Goal: Task Accomplishment & Management: Use online tool/utility

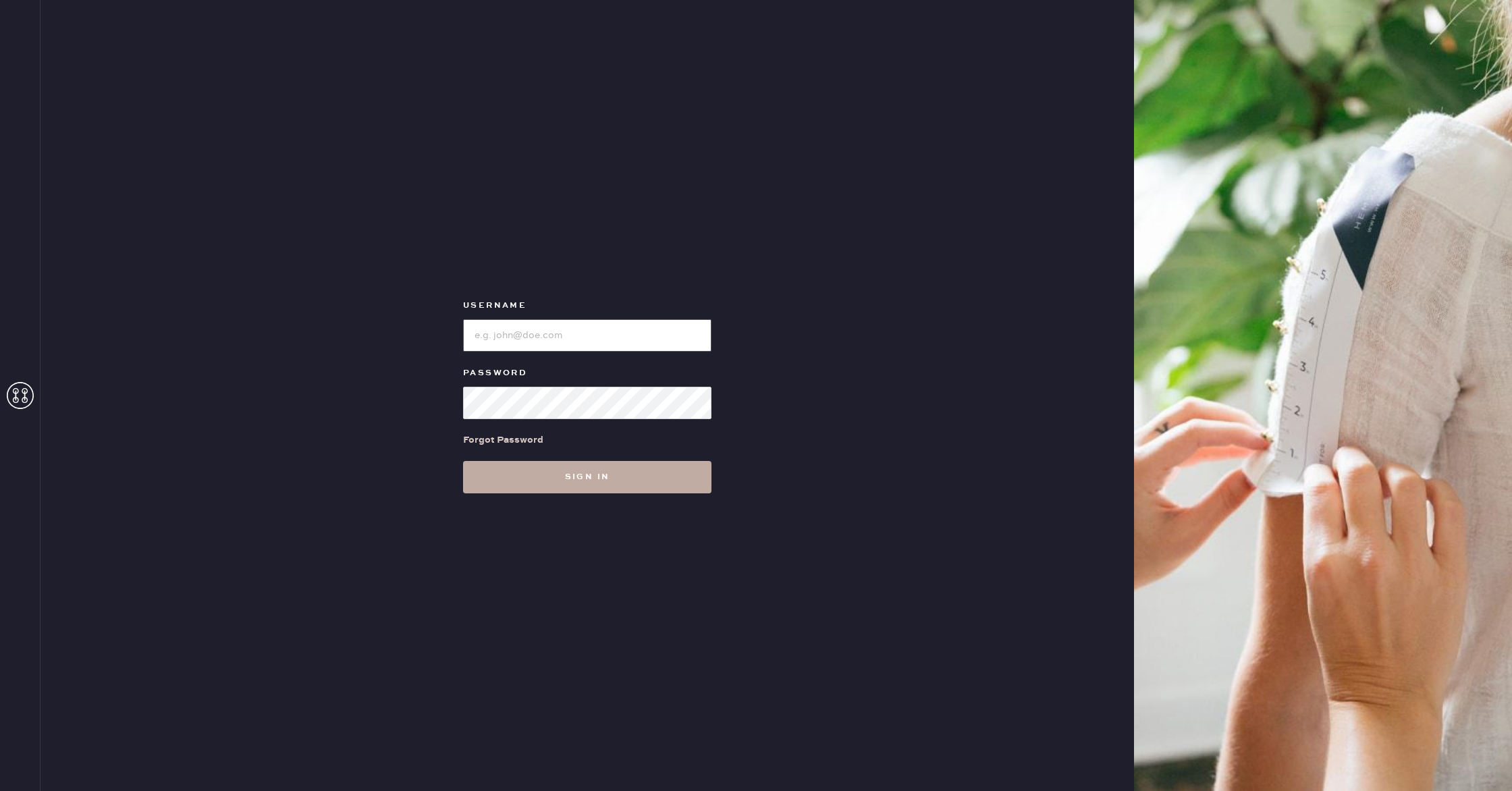
type input "reformationhenderson"
click at [646, 473] on button "Sign in" at bounding box center [587, 478] width 248 height 33
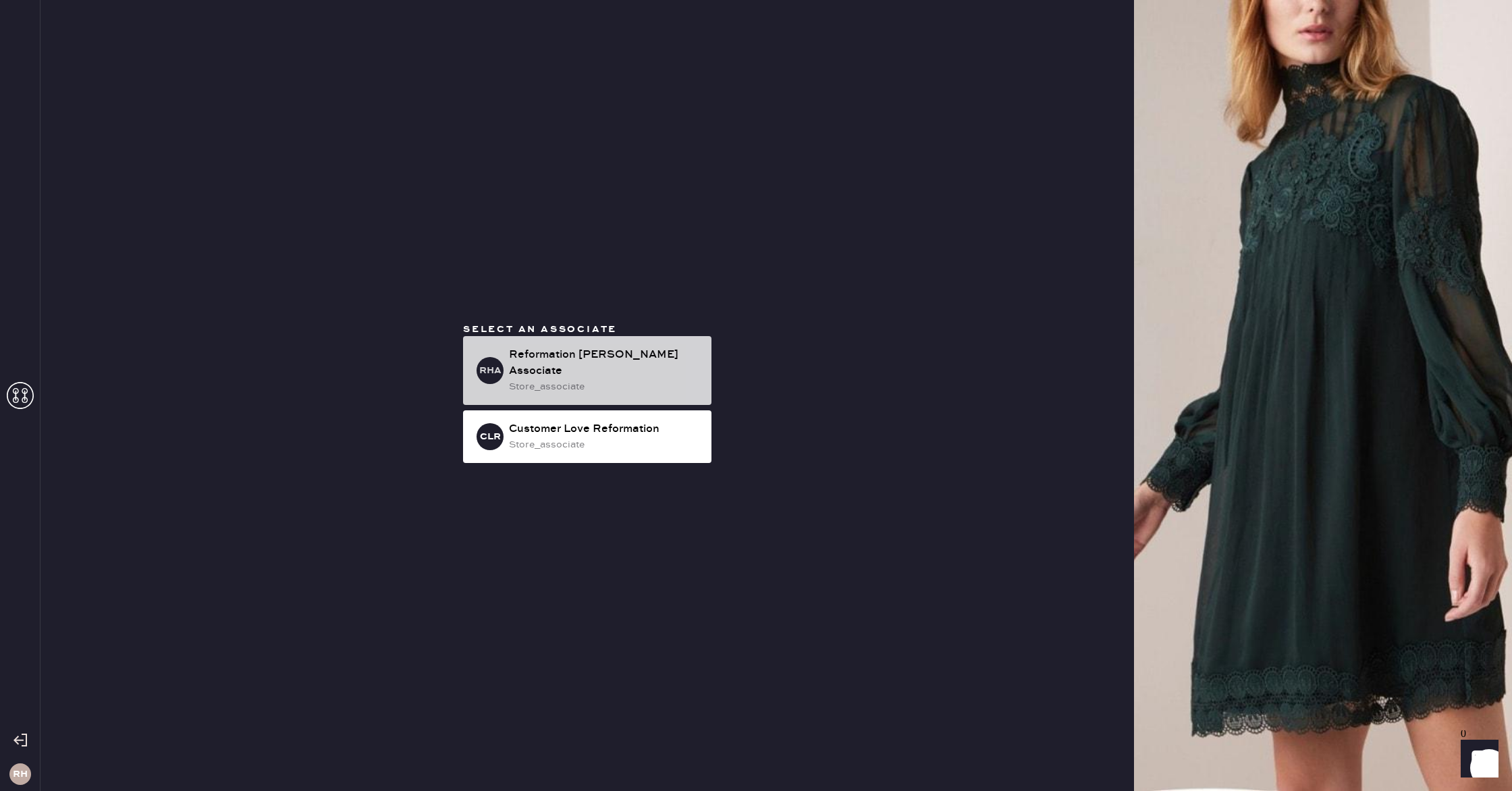
click at [635, 386] on div "RHA Reformation Henderson Associate store_associate" at bounding box center [587, 371] width 248 height 69
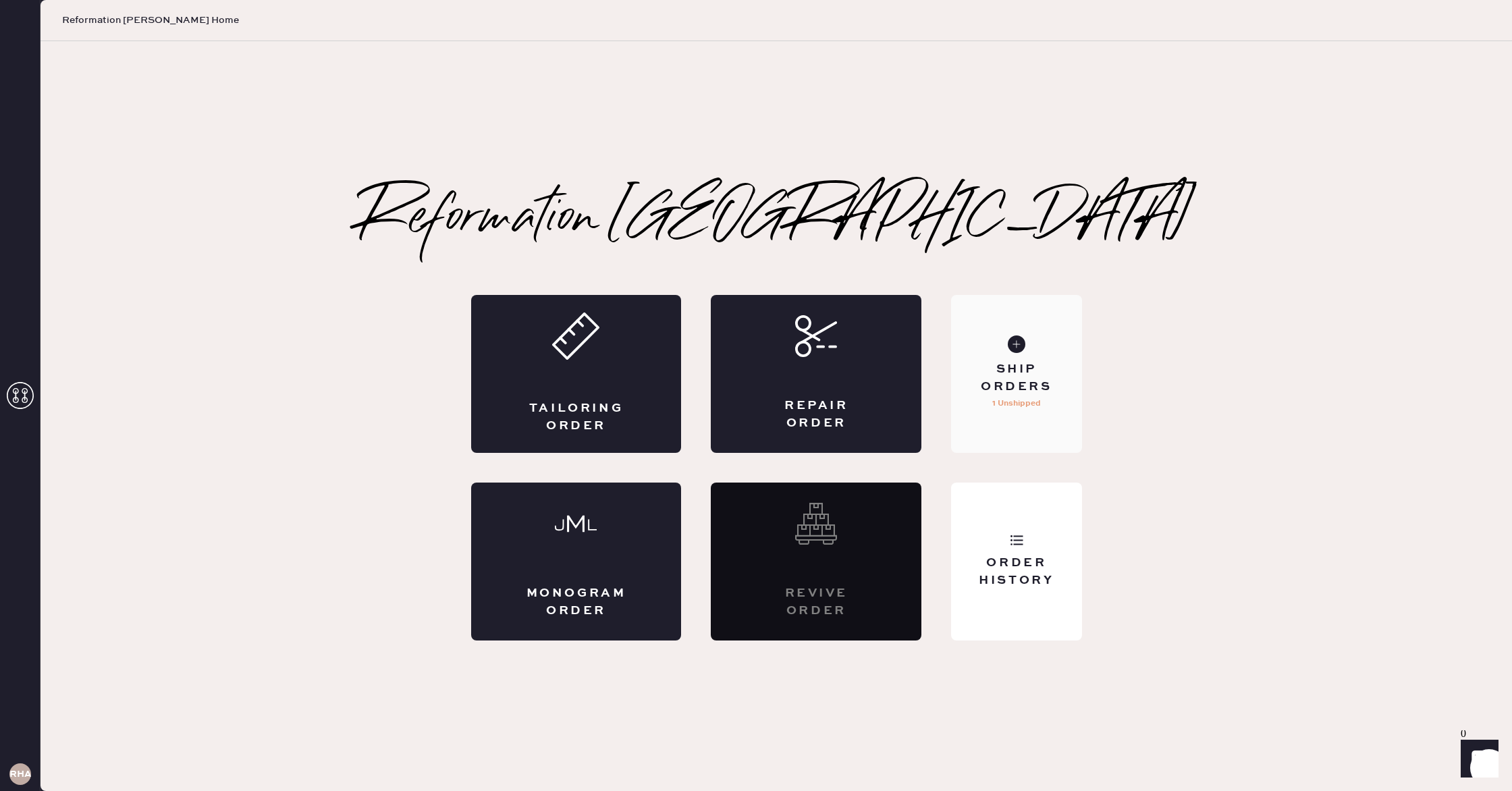
click at [1046, 375] on div "Ship Orders" at bounding box center [1016, 378] width 109 height 34
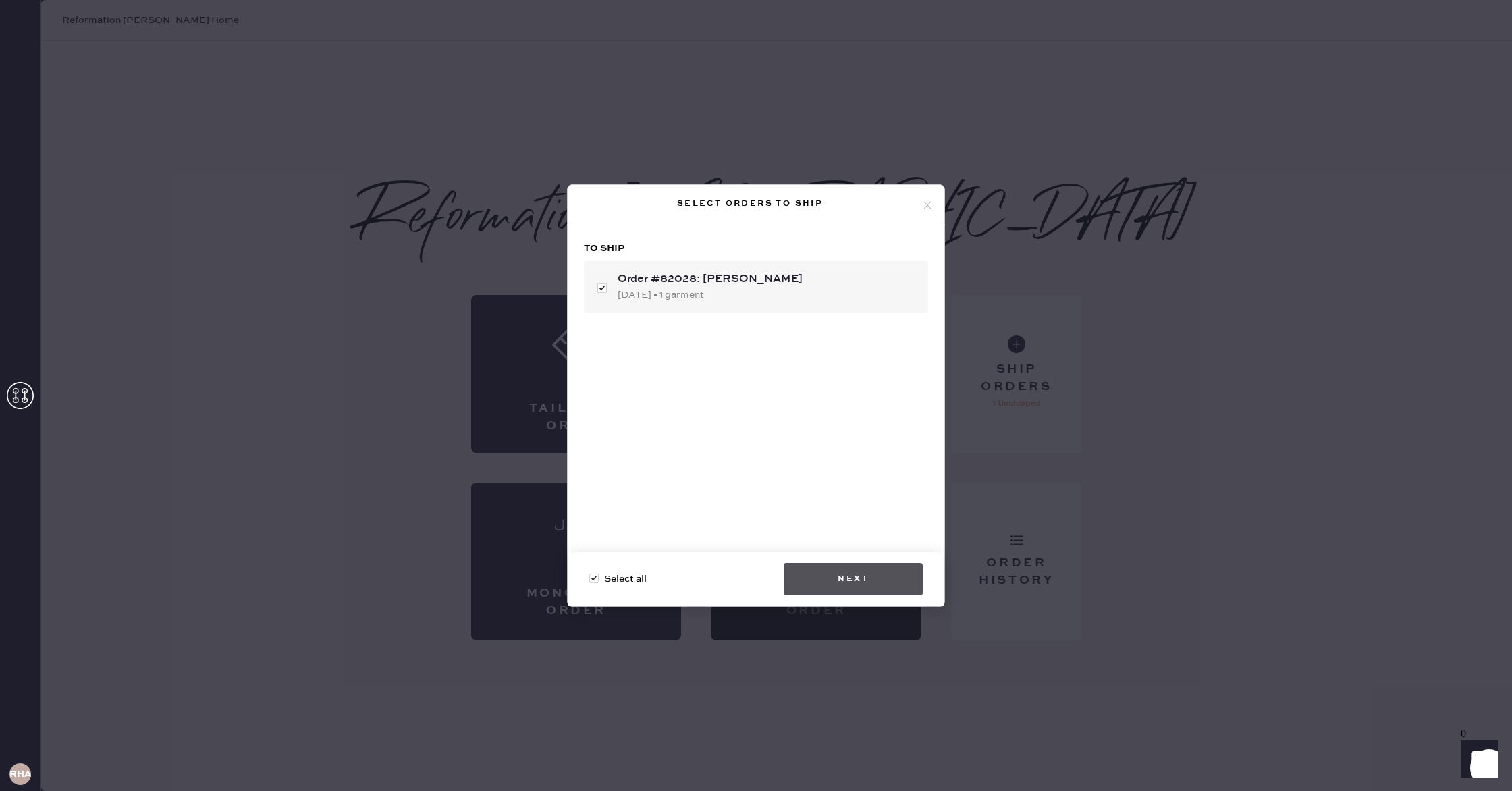
click at [830, 566] on button "Next" at bounding box center [853, 580] width 139 height 33
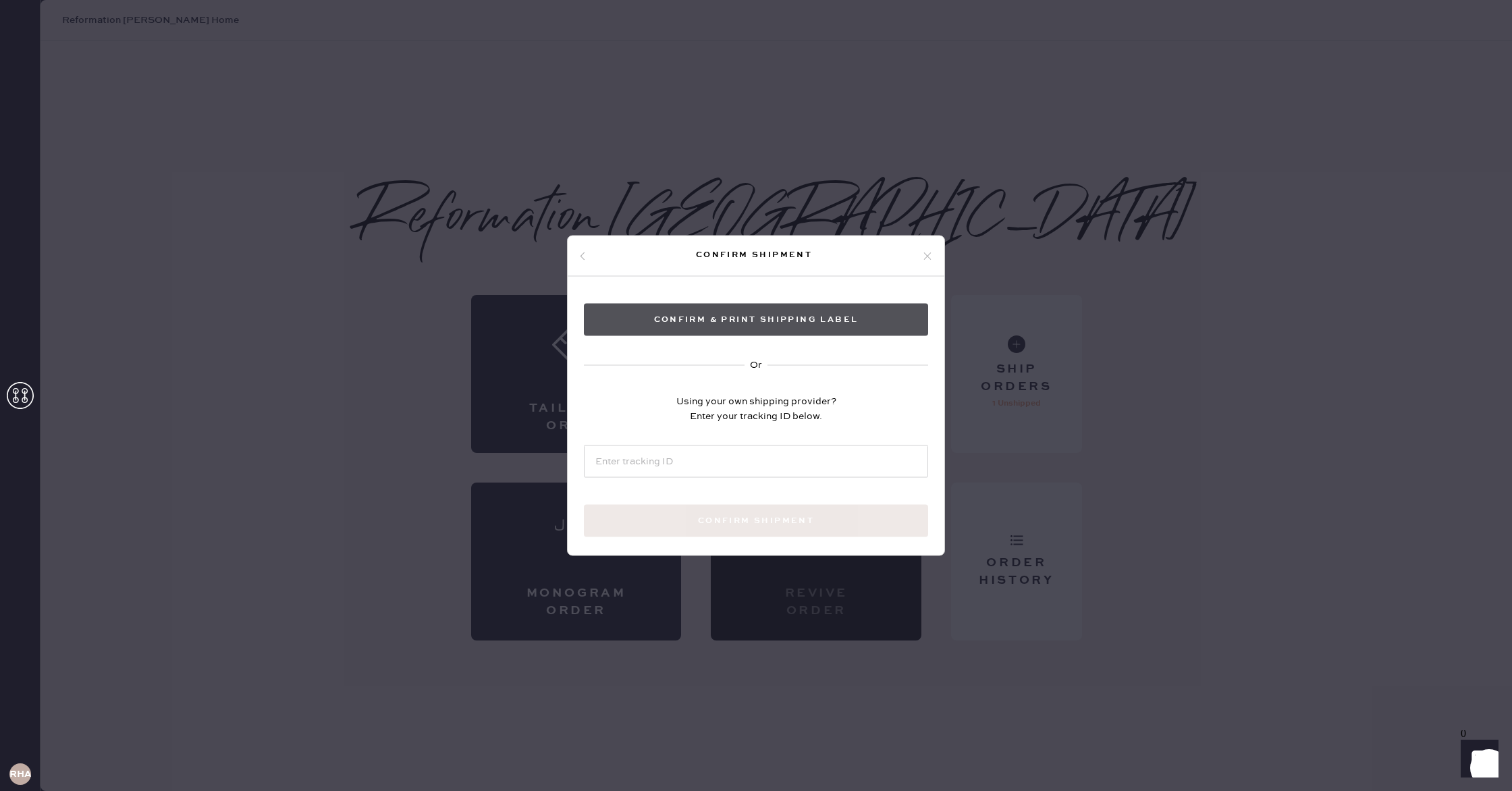
click at [747, 332] on button "Confirm & Print shipping label" at bounding box center [756, 320] width 344 height 33
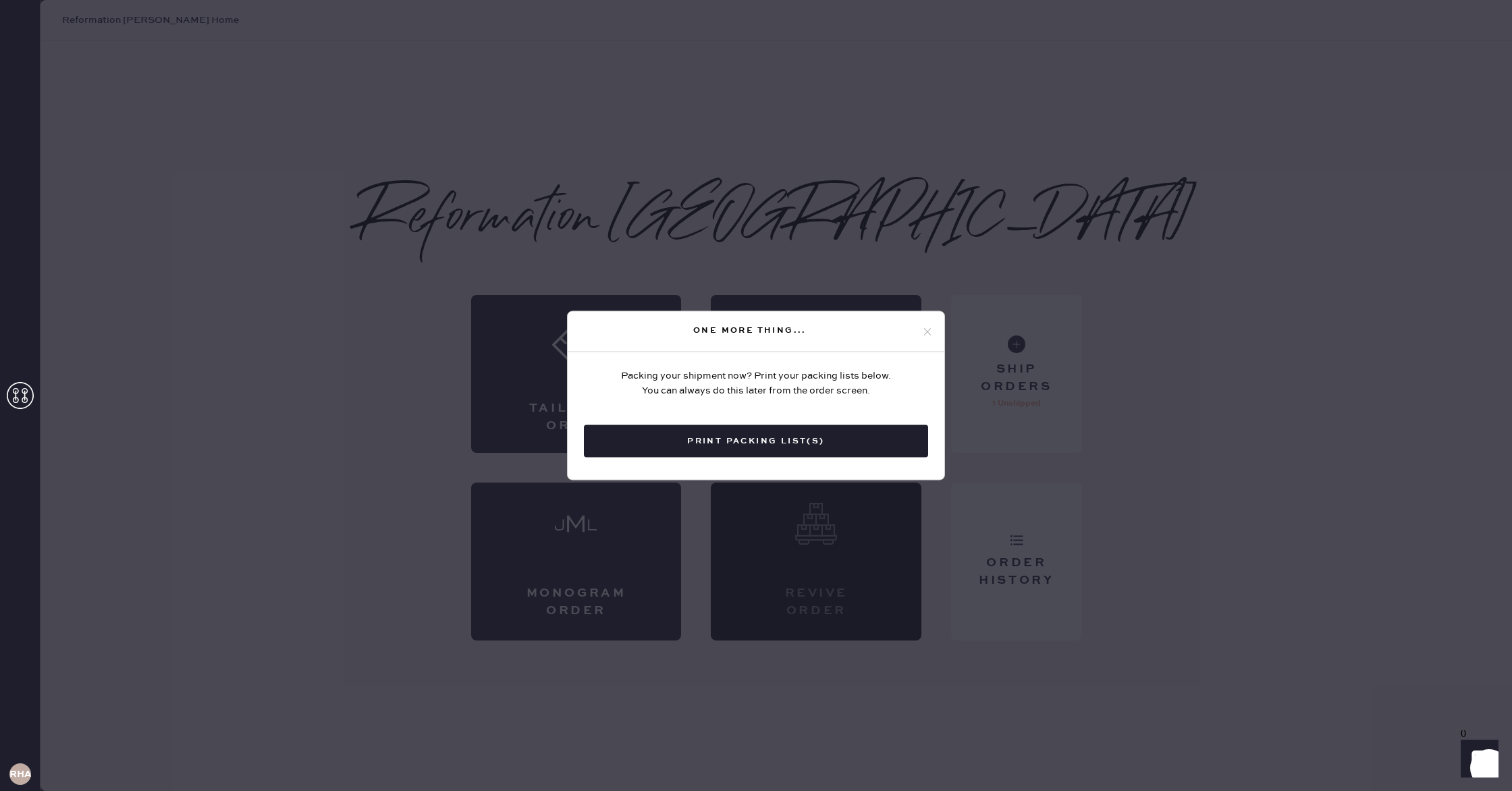
click at [815, 457] on button "Print Packing List(s)" at bounding box center [756, 441] width 344 height 33
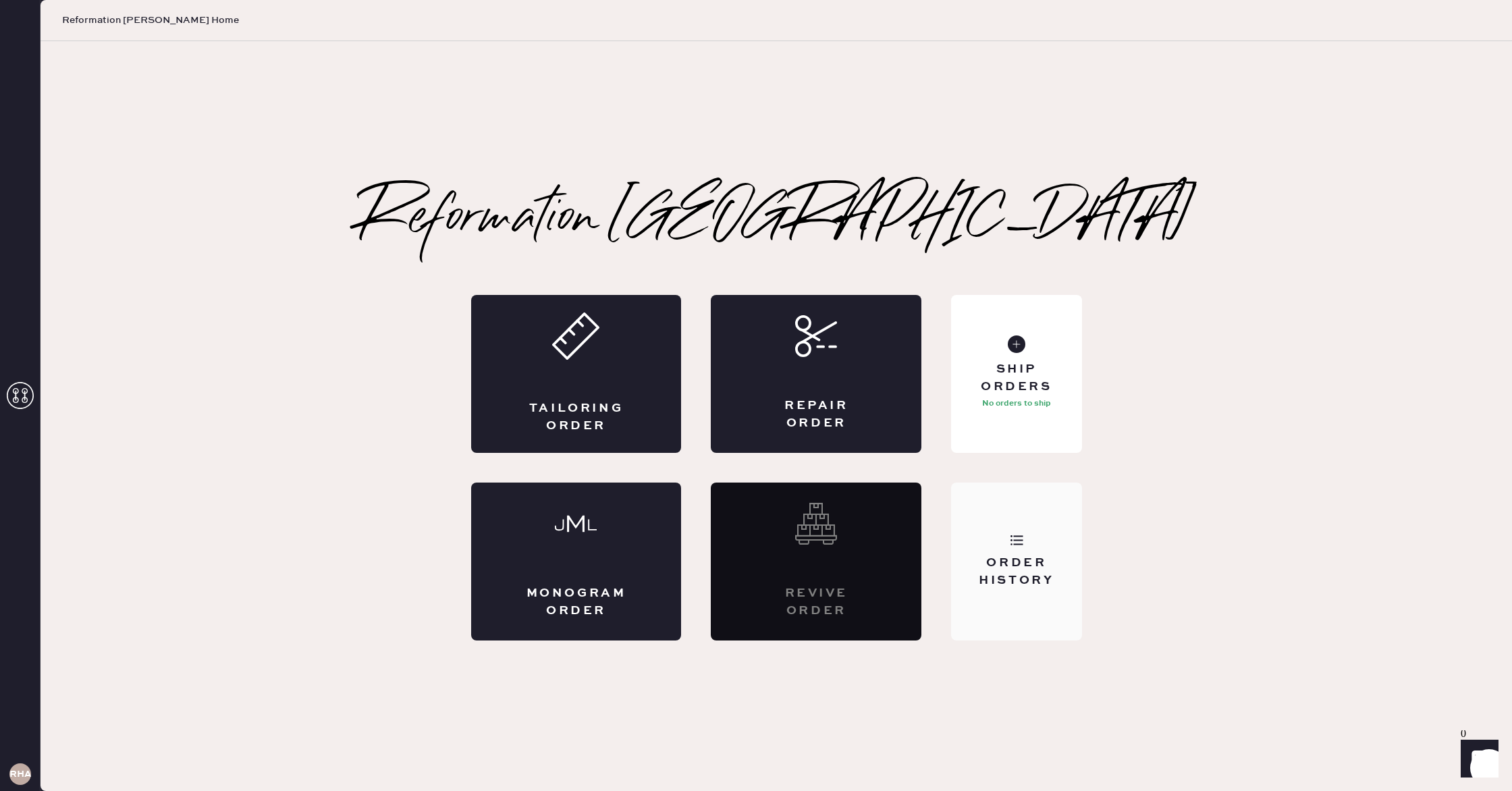
click at [1001, 531] on div "Order History" at bounding box center [1016, 561] width 131 height 158
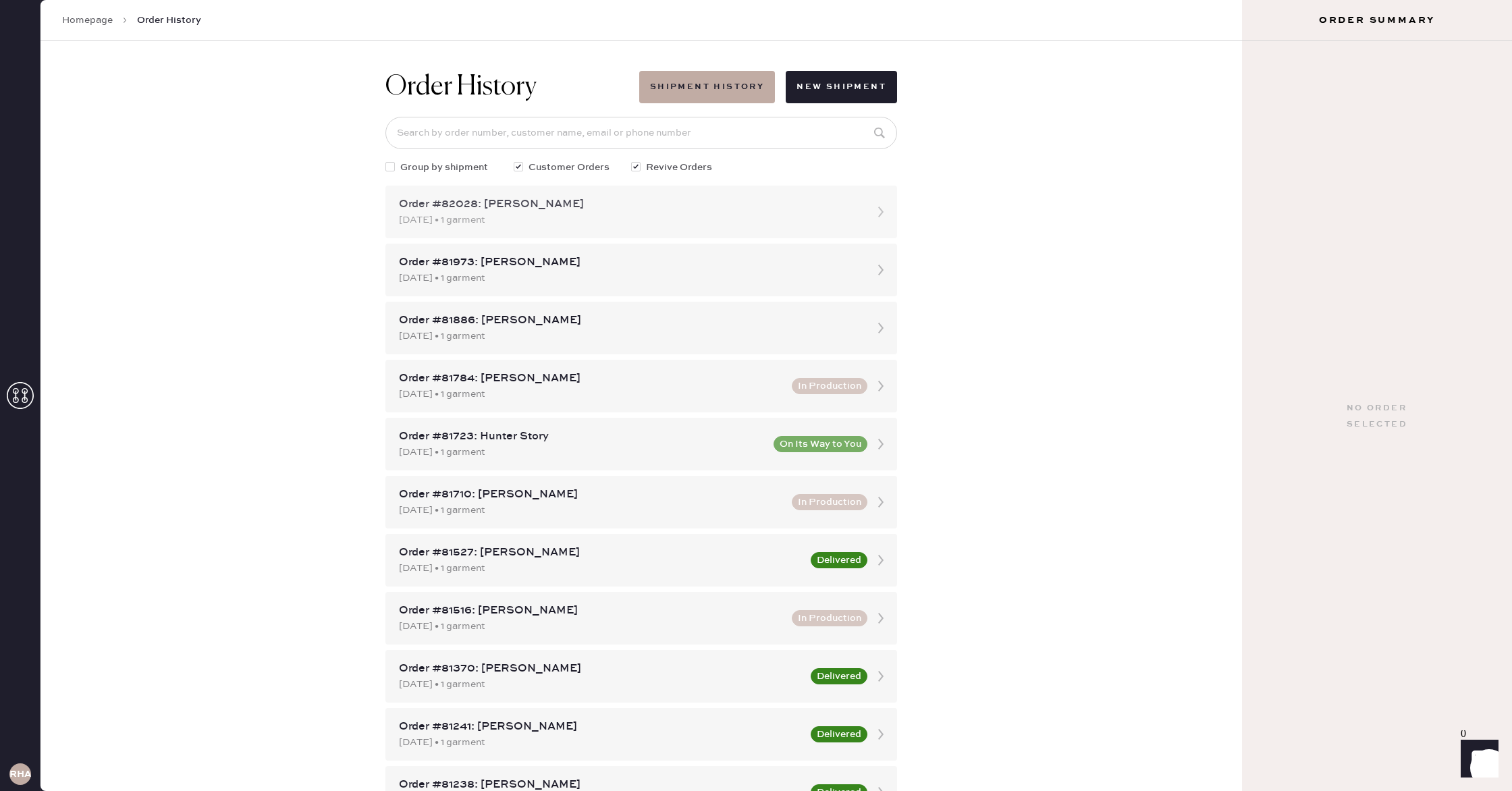
click at [631, 206] on div "Order #82028: [PERSON_NAME]" at bounding box center [629, 204] width 460 height 16
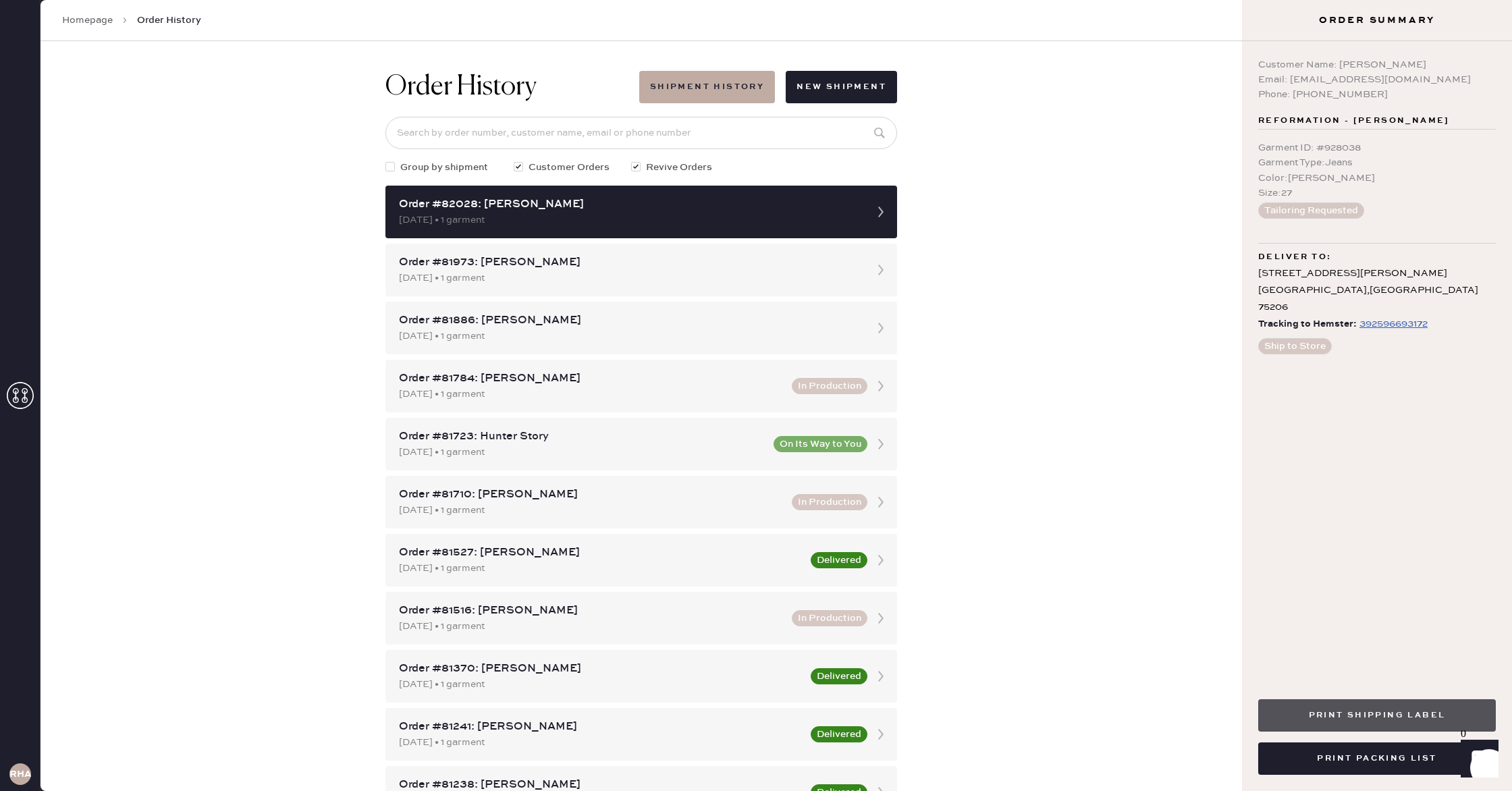
click at [1379, 713] on button "Print Shipping Label" at bounding box center [1376, 715] width 237 height 33
